Goal: Check status: Check status

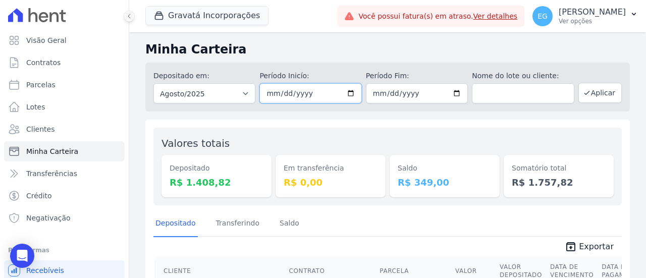
click at [308, 96] on input "[DATE]" at bounding box center [311, 93] width 102 height 20
click at [346, 94] on input "[DATE]" at bounding box center [311, 93] width 102 height 20
type input "[DATE]"
click at [428, 91] on input "[DATE]" at bounding box center [417, 93] width 102 height 20
click at [440, 88] on input "[DATE]" at bounding box center [417, 93] width 102 height 20
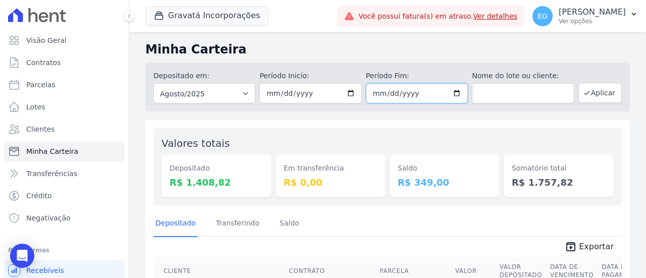
click at [455, 95] on input "[DATE]" at bounding box center [417, 93] width 102 height 20
type input "[DATE]"
click at [594, 96] on button "Aplicar" at bounding box center [600, 93] width 43 height 20
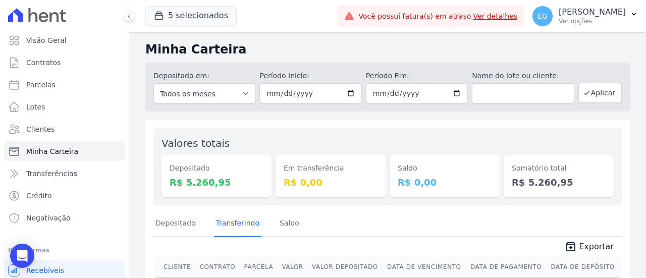
click at [366, 141] on div "Em transferência R$ 0,00" at bounding box center [331, 167] width 110 height 62
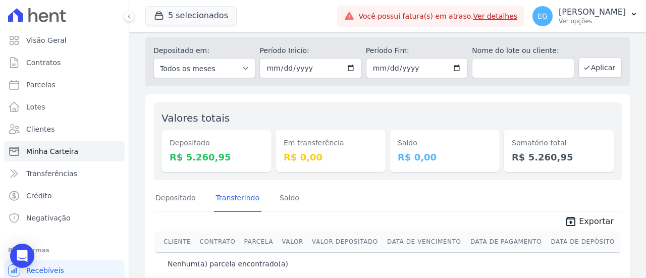
scroll to position [39, 0]
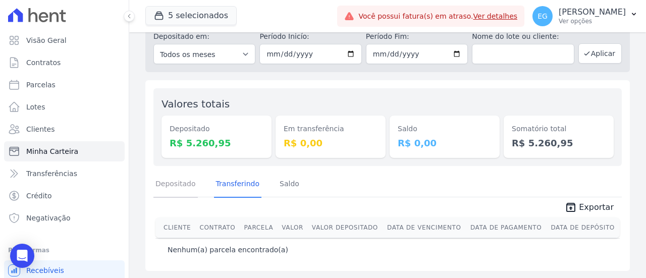
click at [170, 186] on link "Depositado" at bounding box center [175, 185] width 44 height 26
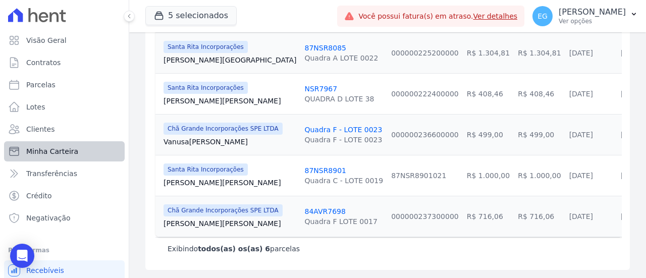
scroll to position [46, 0]
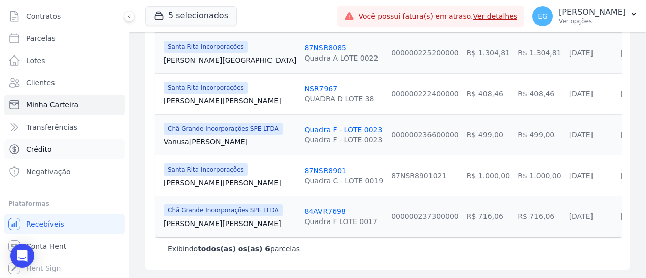
click at [45, 149] on span "Crédito" at bounding box center [39, 149] width 26 height 10
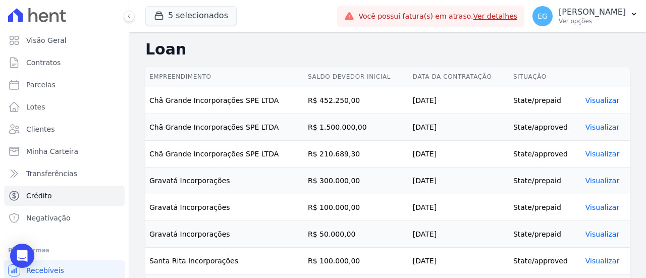
click at [586, 130] on link "Visualizar" at bounding box center [603, 127] width 34 height 8
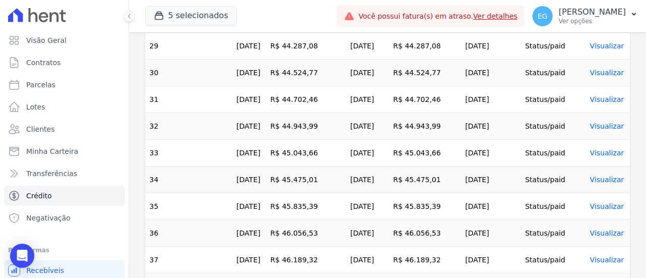
scroll to position [1212, 0]
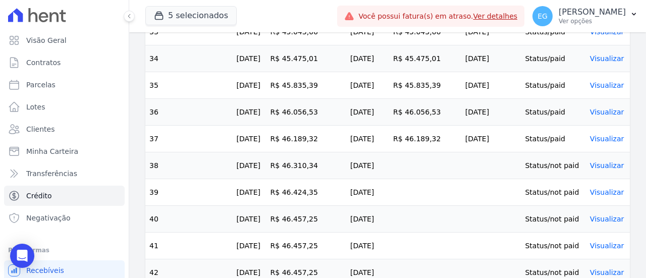
drag, startPoint x: 311, startPoint y: 159, endPoint x: 409, endPoint y: 161, distance: 99.0
click at [409, 161] on tr "38 01/08/2025 R$ 46.310,34 22/08/2025 Status/not paid Visualizar" at bounding box center [387, 165] width 485 height 27
click at [410, 160] on td at bounding box center [425, 165] width 72 height 27
click at [433, 160] on td at bounding box center [425, 165] width 72 height 27
click at [614, 162] on link "Visualizar" at bounding box center [607, 166] width 34 height 8
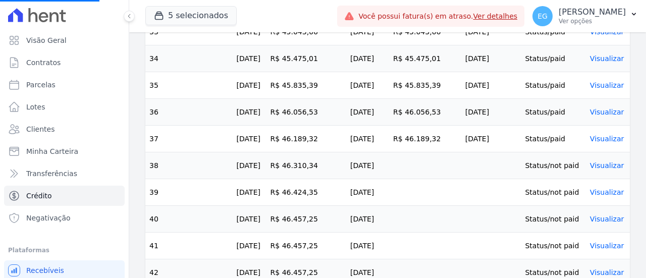
click at [605, 162] on link "Visualizar" at bounding box center [607, 166] width 34 height 8
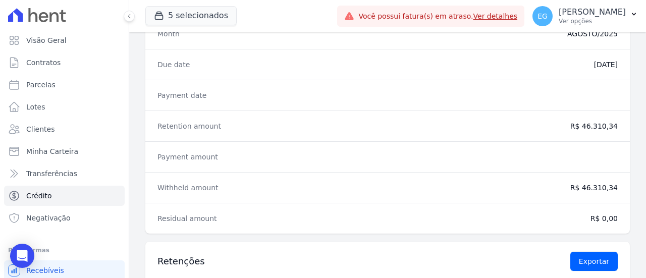
scroll to position [75, 0]
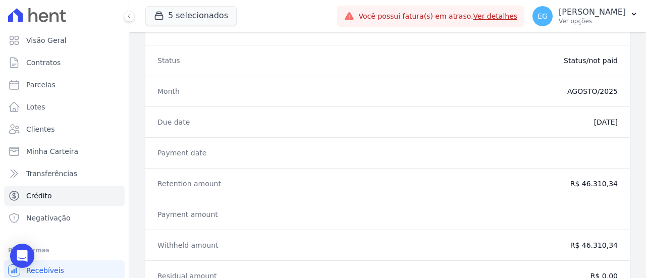
drag, startPoint x: 164, startPoint y: 180, endPoint x: 246, endPoint y: 189, distance: 83.3
click at [246, 189] on div "Retention amount R$ 46.310,34" at bounding box center [387, 183] width 485 height 31
click at [199, 215] on dt "Payment amount" at bounding box center [232, 215] width 148 height 10
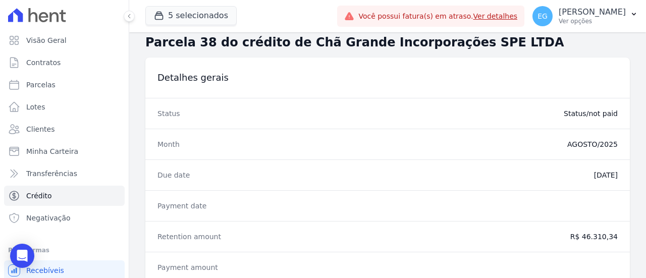
scroll to position [0, 0]
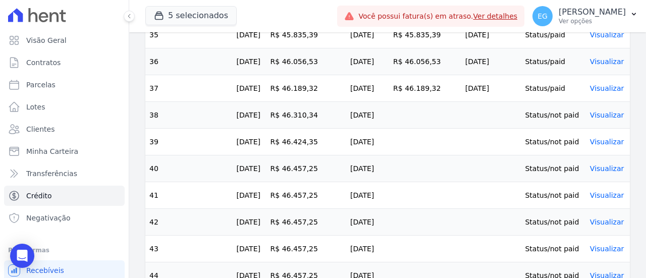
scroll to position [1262, 0]
drag, startPoint x: 150, startPoint y: 133, endPoint x: 397, endPoint y: 241, distance: 268.8
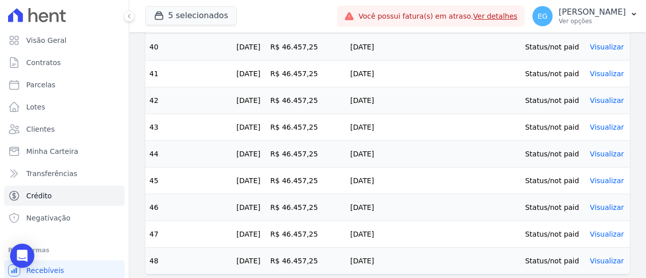
scroll to position [1387, 0]
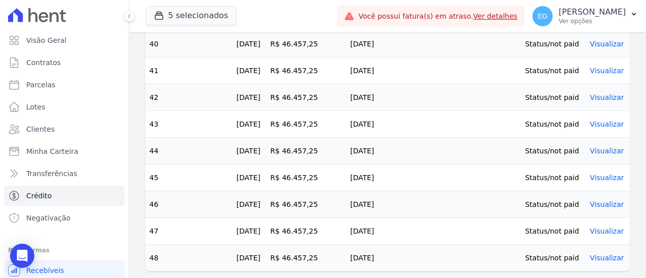
drag, startPoint x: 150, startPoint y: 143, endPoint x: 286, endPoint y: 218, distance: 154.6
click at [328, 139] on td "R$ 46.457,25" at bounding box center [307, 151] width 80 height 27
drag, startPoint x: 277, startPoint y: 142, endPoint x: 328, endPoint y: 148, distance: 51.4
click at [328, 148] on td "R$ 46.457,25" at bounding box center [307, 151] width 80 height 27
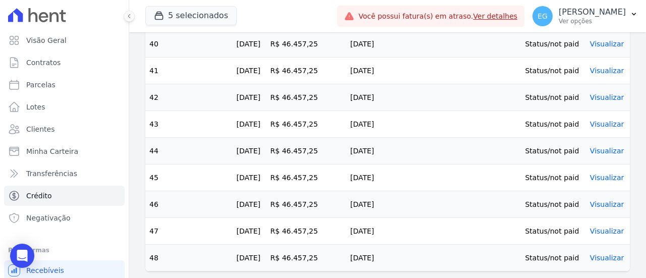
click at [285, 143] on td "R$ 46.457,25" at bounding box center [307, 151] width 80 height 27
drag, startPoint x: 288, startPoint y: 144, endPoint x: 318, endPoint y: 147, distance: 29.9
click at [318, 147] on td "R$ 46.457,25" at bounding box center [307, 151] width 80 height 27
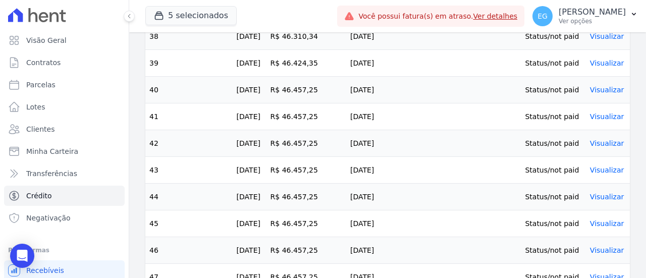
scroll to position [1236, 0]
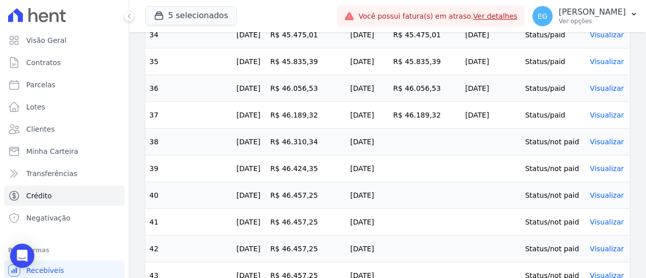
click at [228, 130] on td "38" at bounding box center [188, 142] width 87 height 27
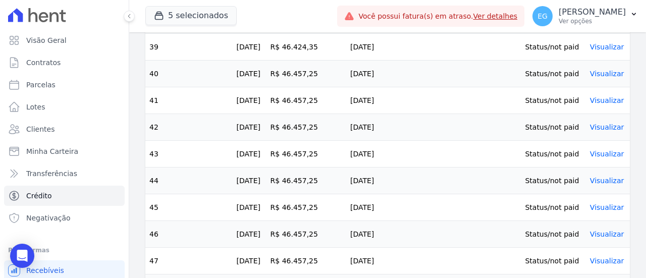
scroll to position [1387, 0]
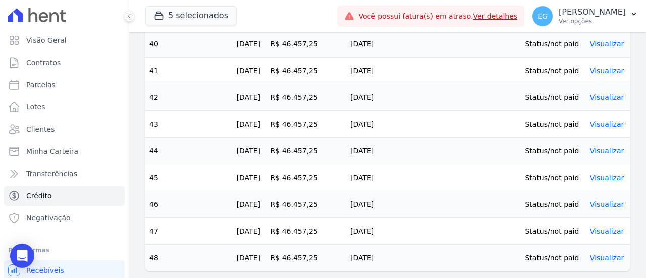
drag, startPoint x: 149, startPoint y: 161, endPoint x: 618, endPoint y: 251, distance: 477.2
copy tbody "39 01/09/2025 R$ 46.424,35 22/09/2025 Status/not paid Visualizar 40 01/10/2025 …"
